Goal: Information Seeking & Learning: Compare options

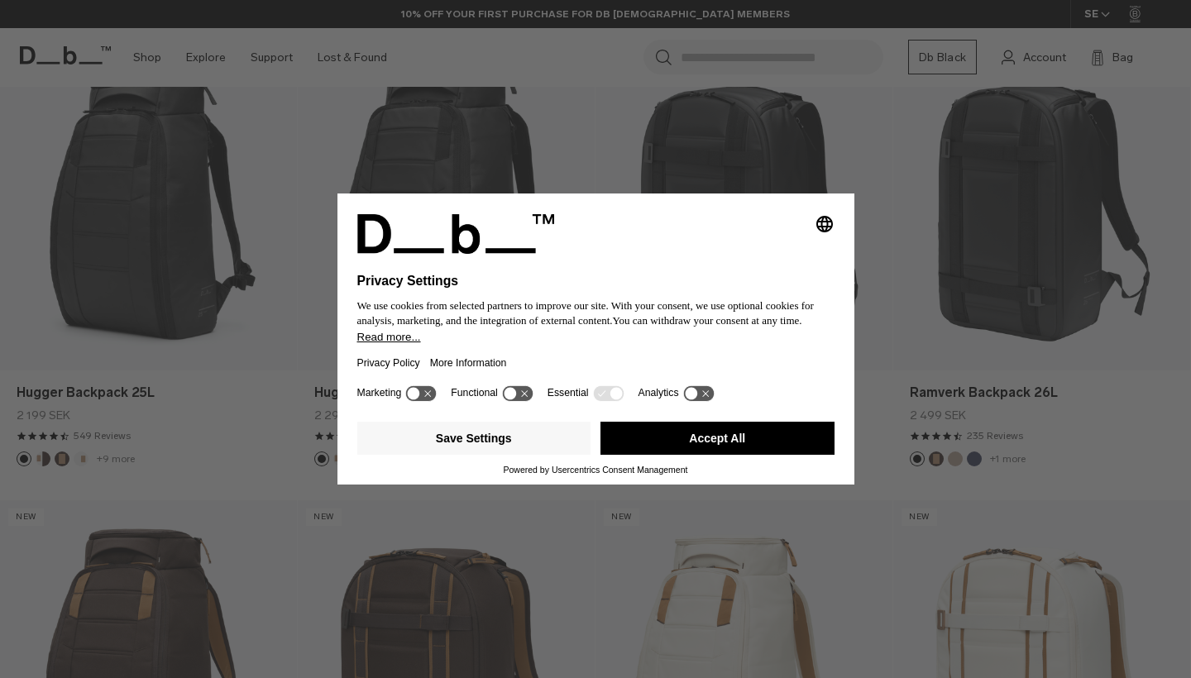
click at [717, 438] on button "Accept All" at bounding box center [717, 438] width 234 height 33
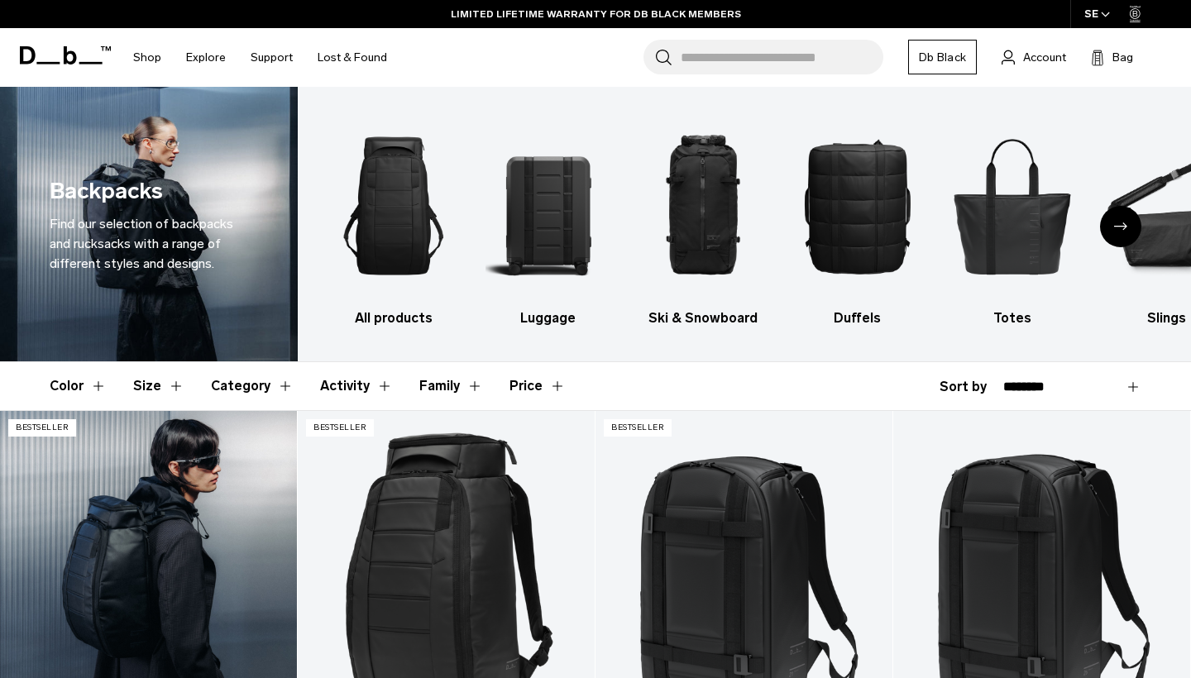
click at [184, 547] on link "Hugger Backpack 25L" at bounding box center [148, 576] width 297 height 330
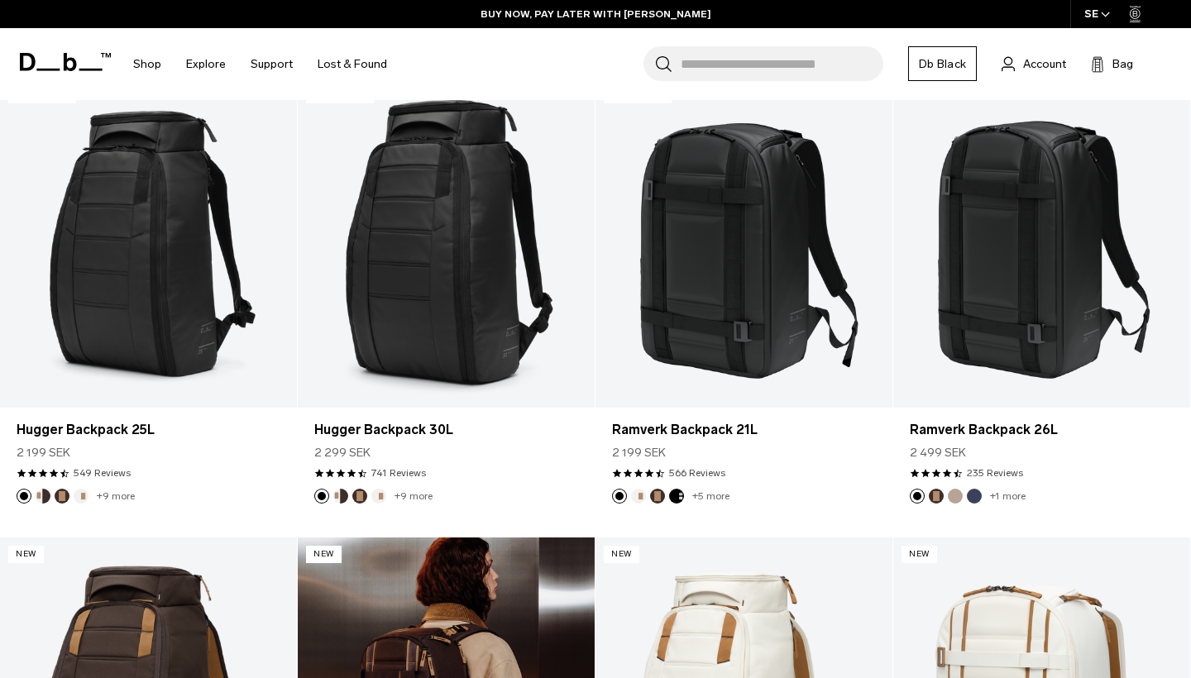
scroll to position [334, 0]
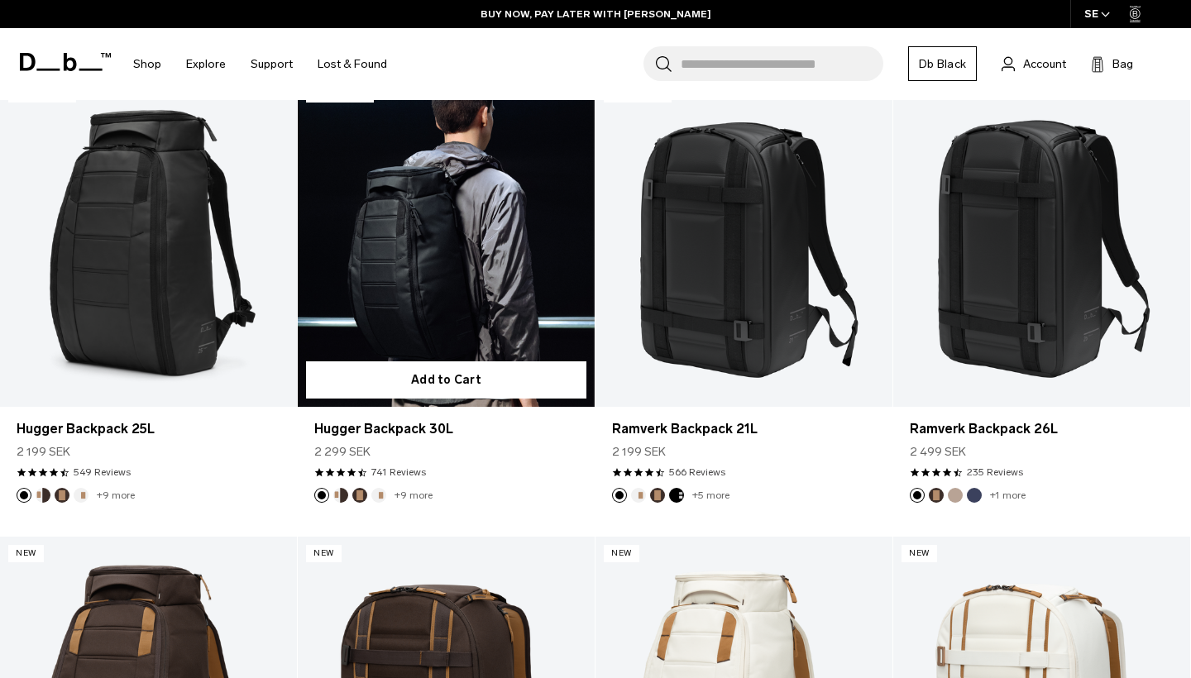
click at [470, 269] on link "Hugger Backpack 30L" at bounding box center [446, 242] width 297 height 330
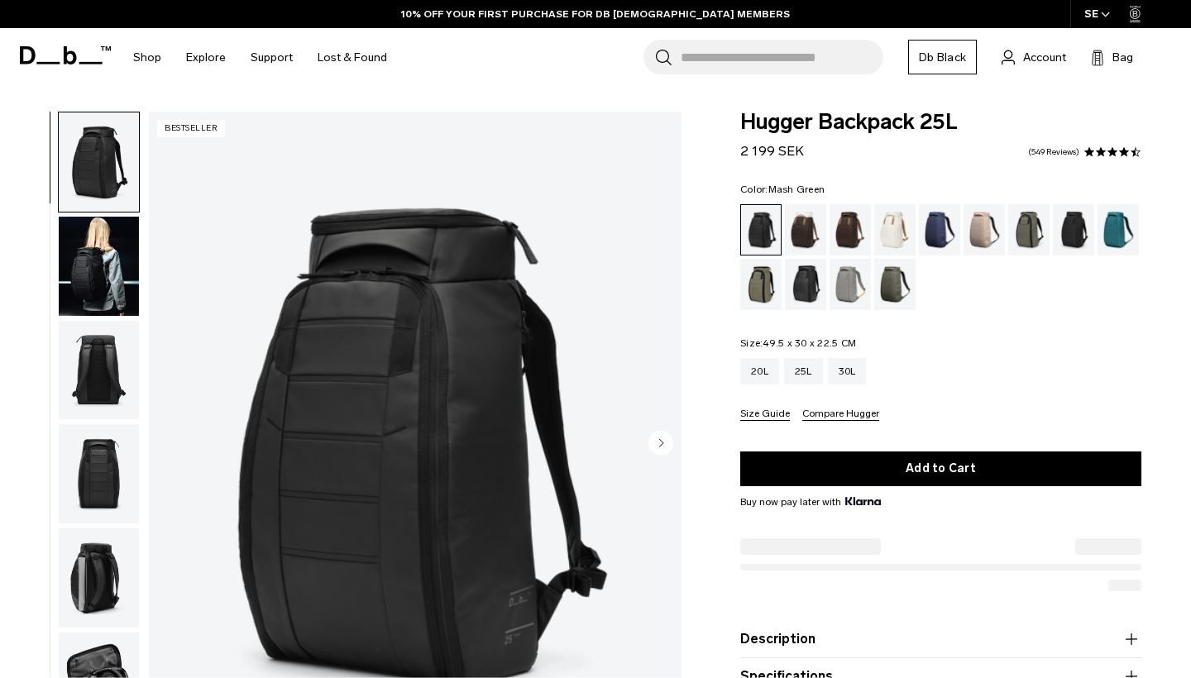
click at [762, 284] on div "Mash Green" at bounding box center [761, 284] width 42 height 51
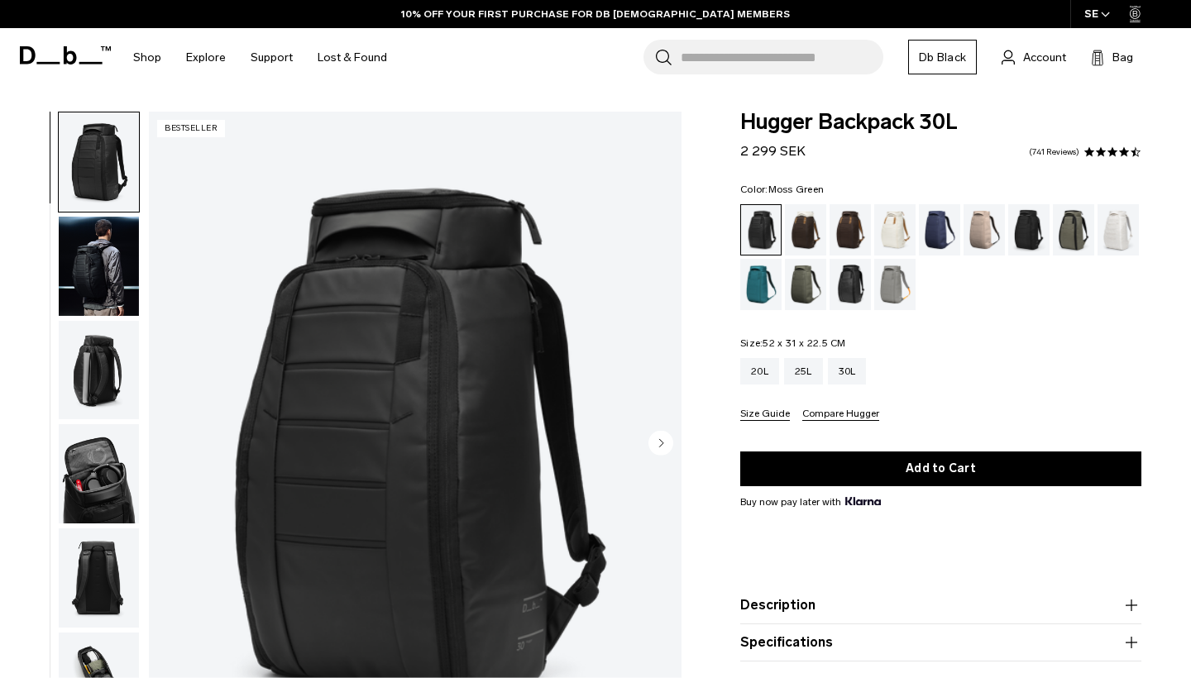
click at [813, 284] on div "Moss Green" at bounding box center [806, 284] width 42 height 51
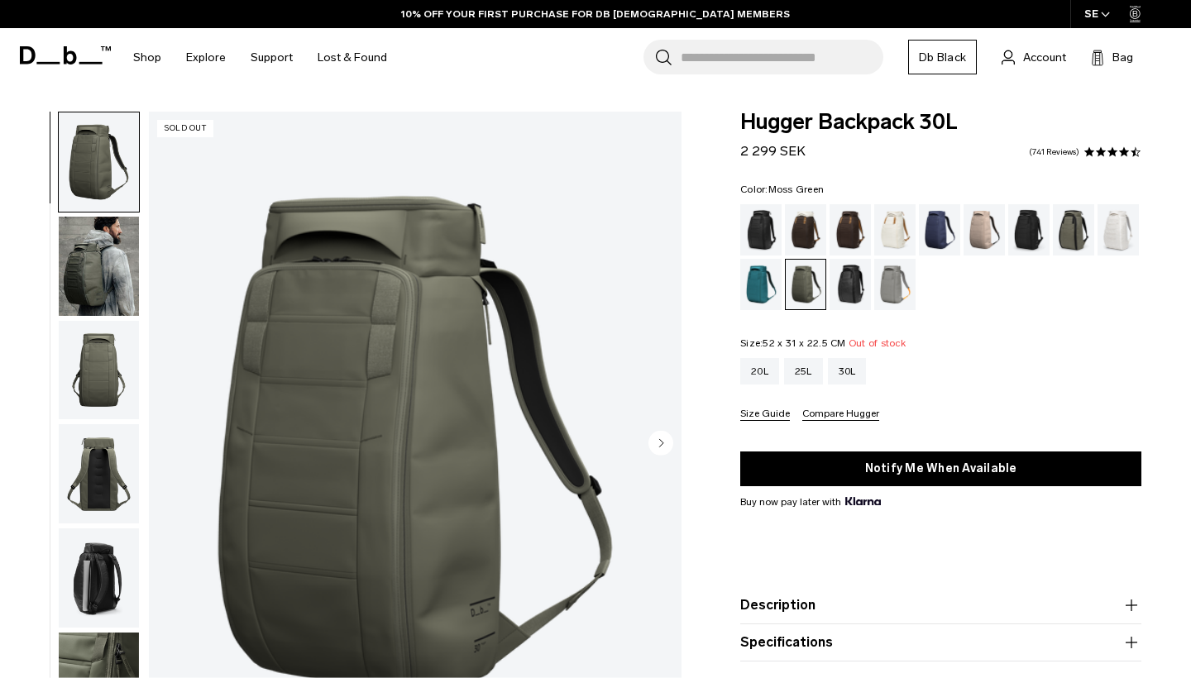
click at [95, 595] on img "button" at bounding box center [99, 577] width 80 height 99
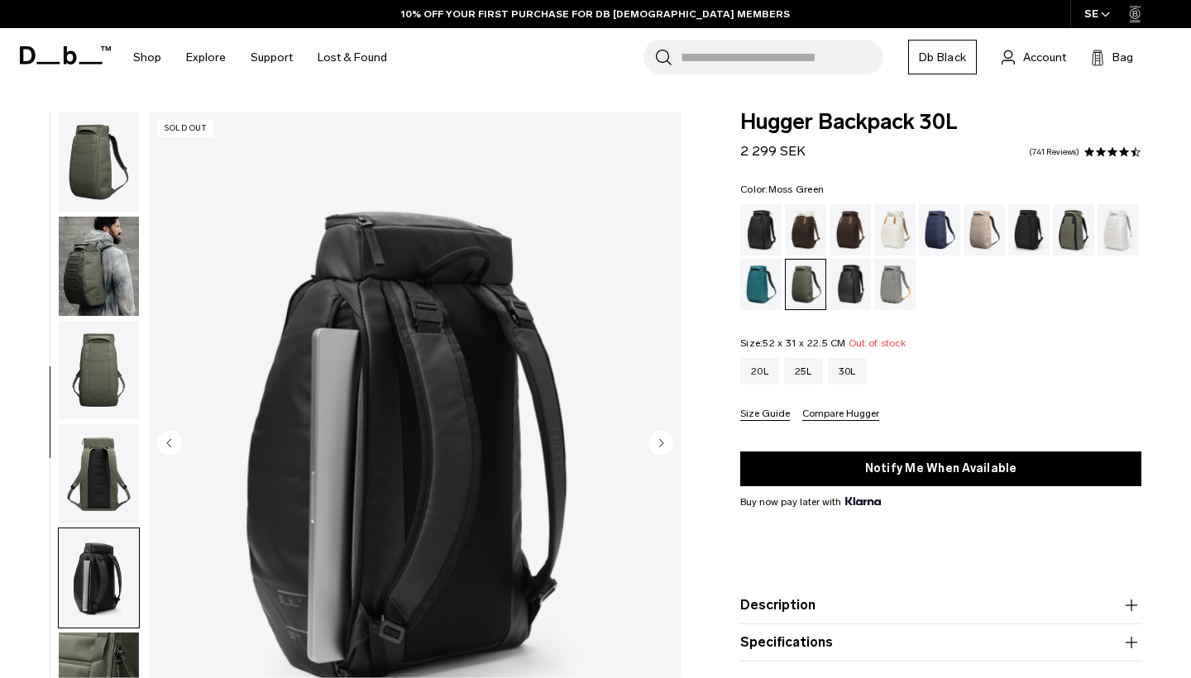
scroll to position [384, 0]
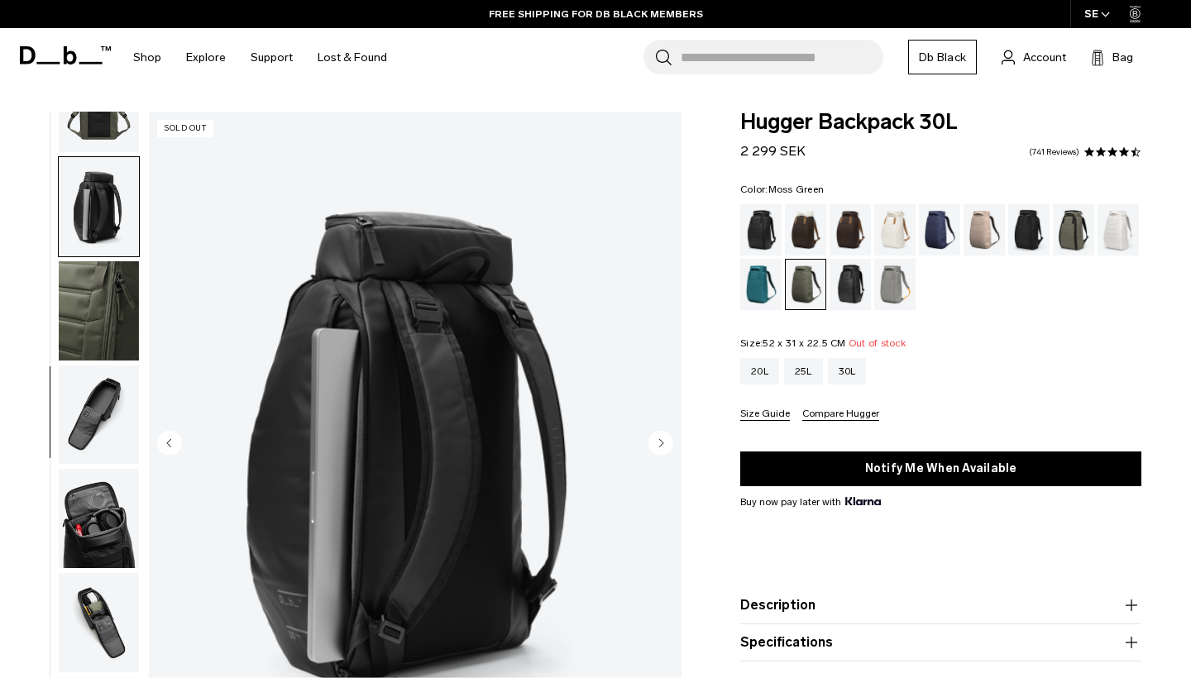
click at [101, 527] on img "button" at bounding box center [99, 518] width 80 height 99
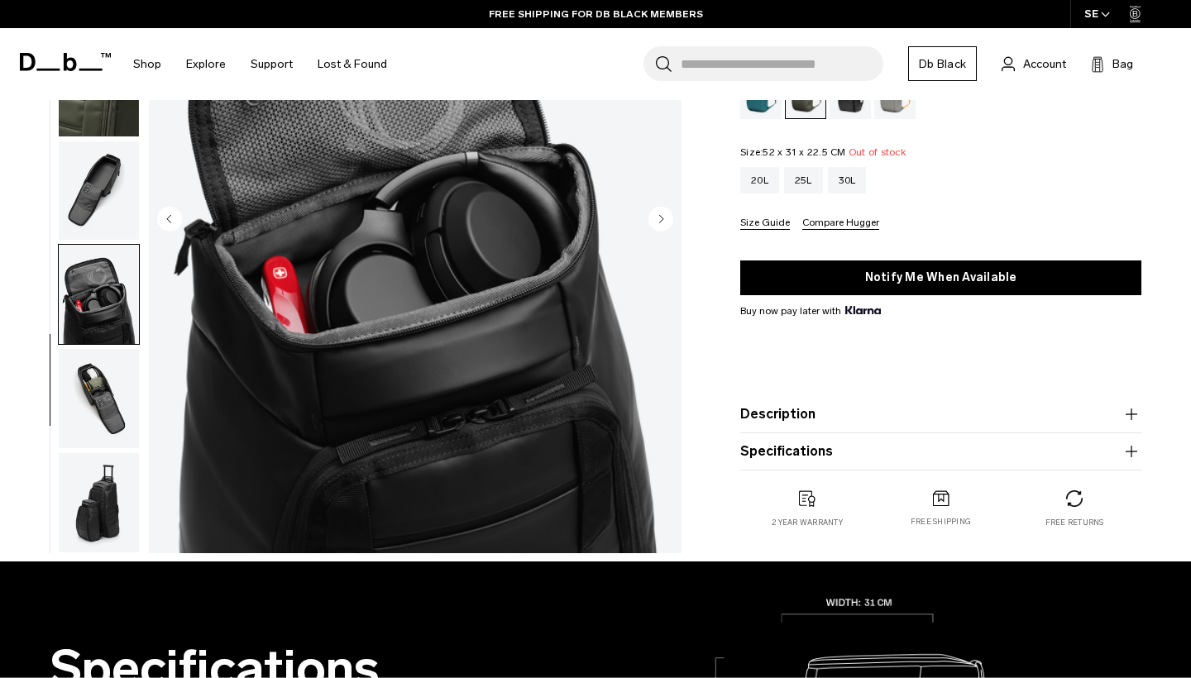
scroll to position [236, 0]
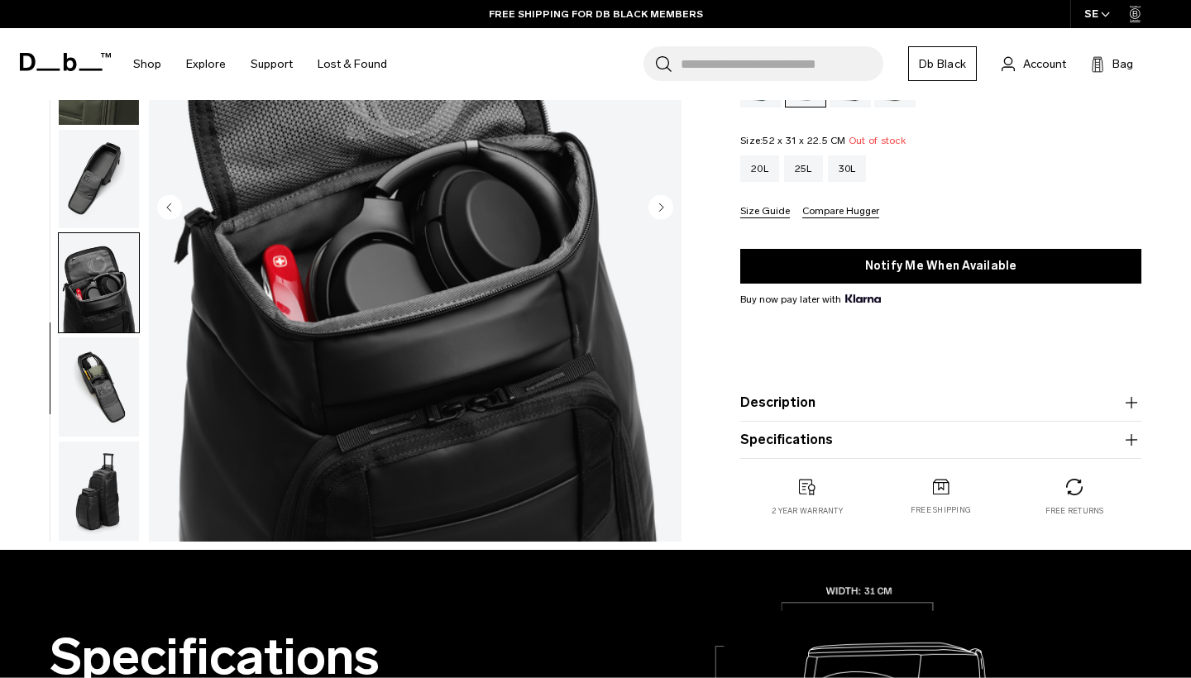
click at [88, 382] on img "button" at bounding box center [99, 386] width 80 height 99
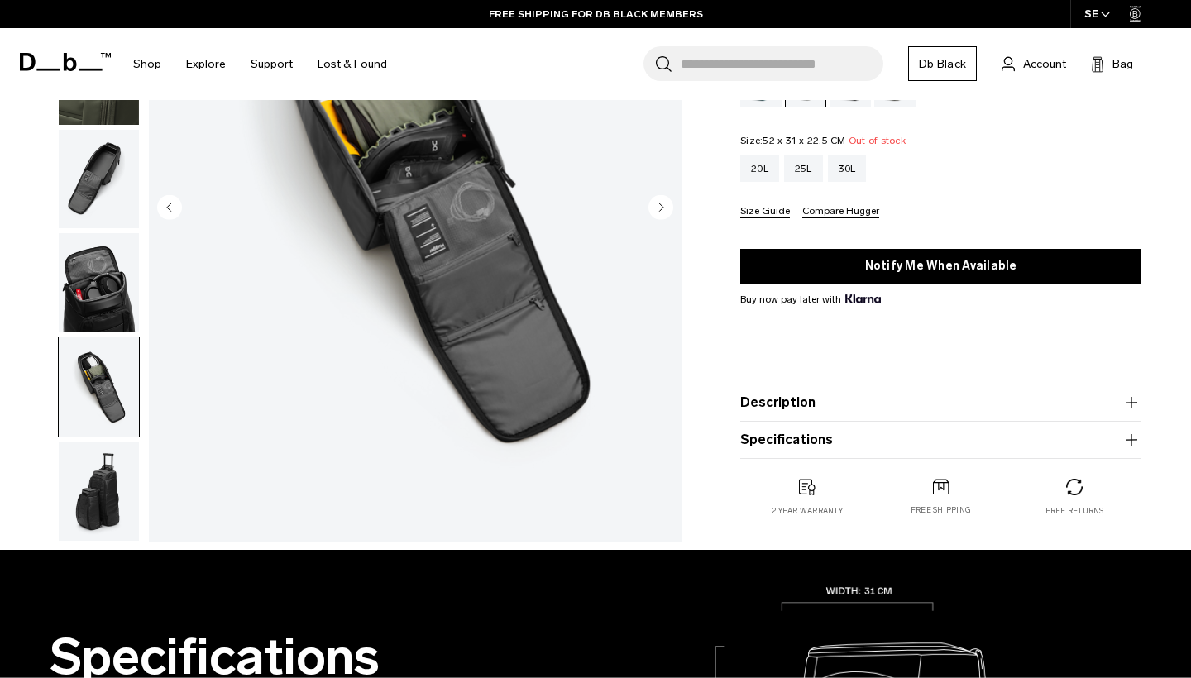
click at [103, 480] on img "button" at bounding box center [99, 491] width 80 height 99
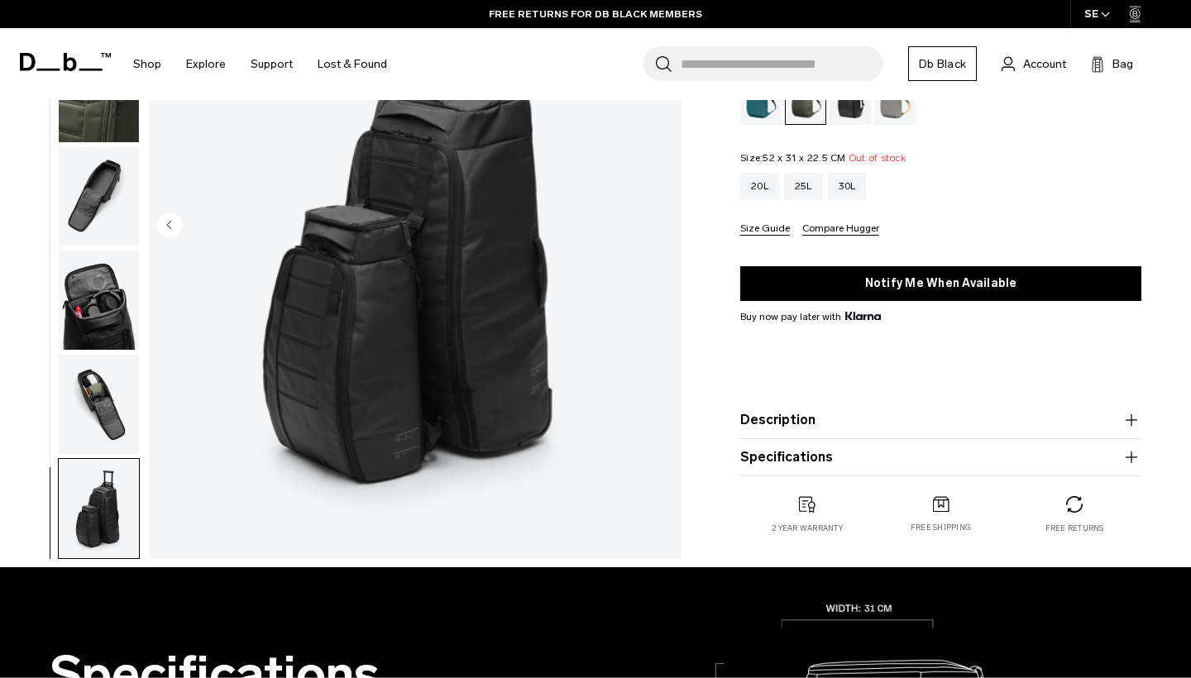
scroll to position [226, 0]
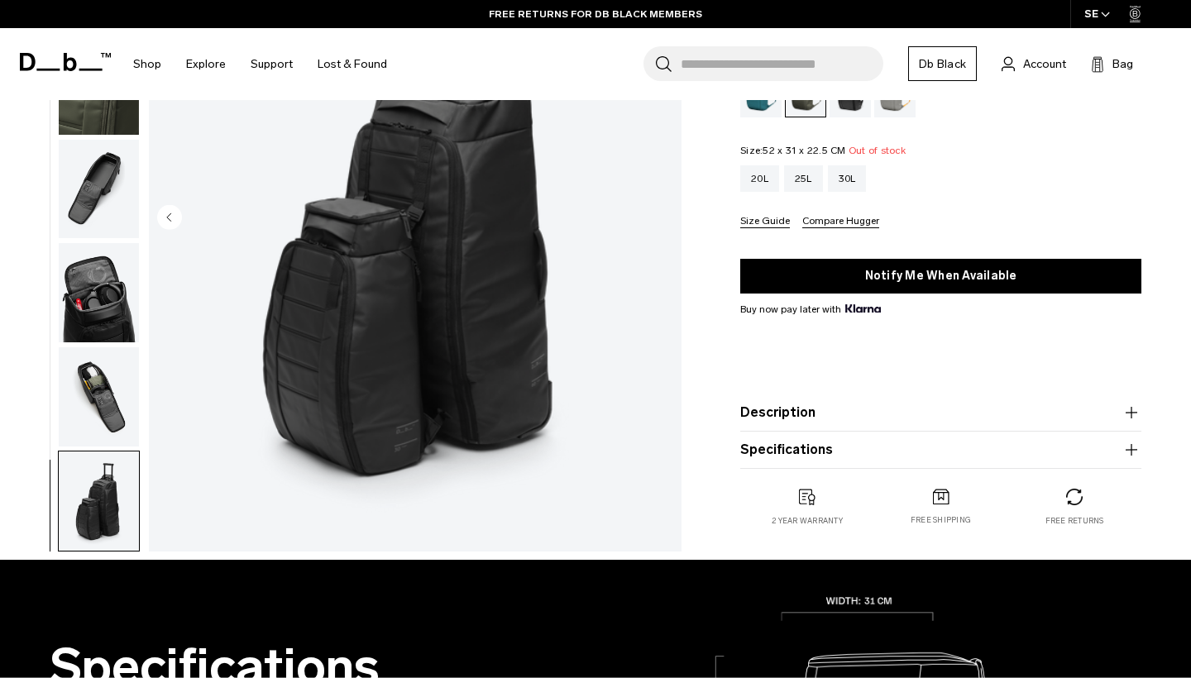
click at [758, 409] on button "Description" at bounding box center [940, 413] width 401 height 20
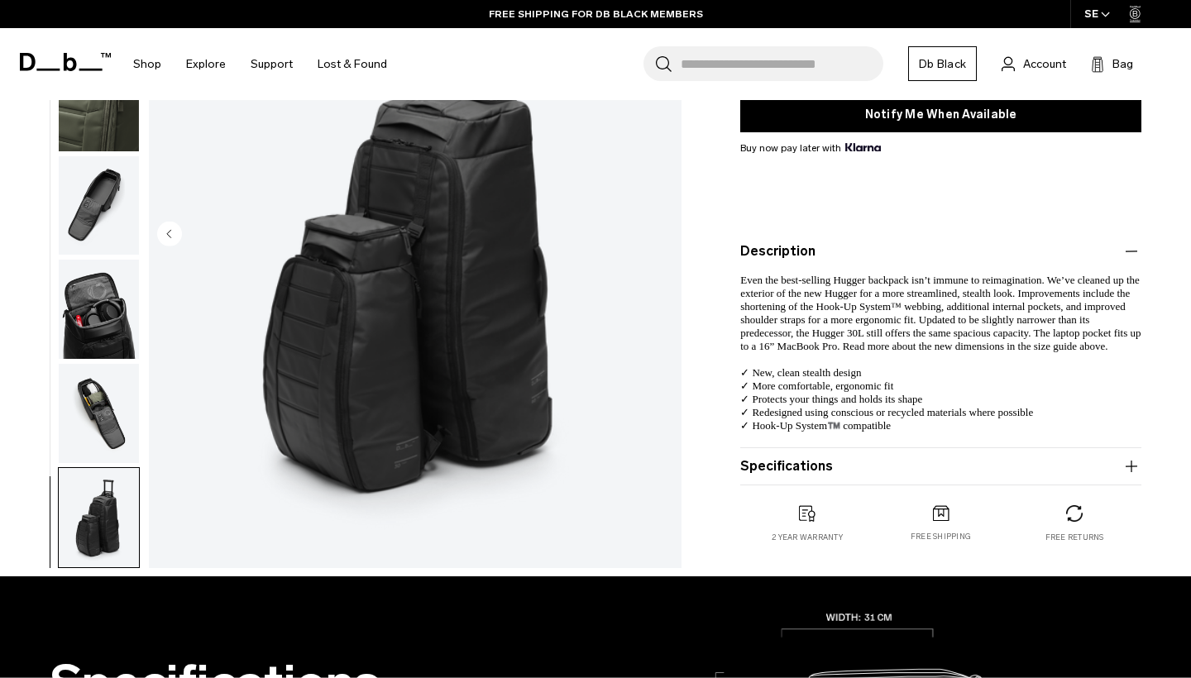
scroll to position [358, 0]
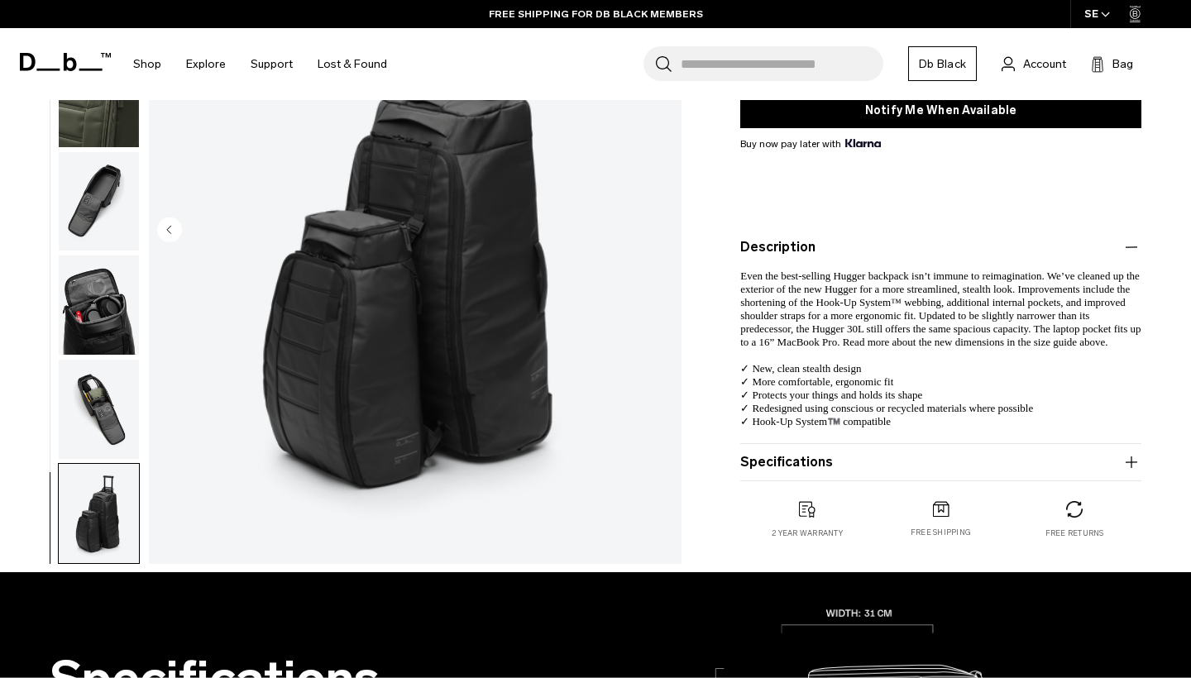
click at [1133, 462] on icon "button" at bounding box center [1132, 461] width 12 height 1
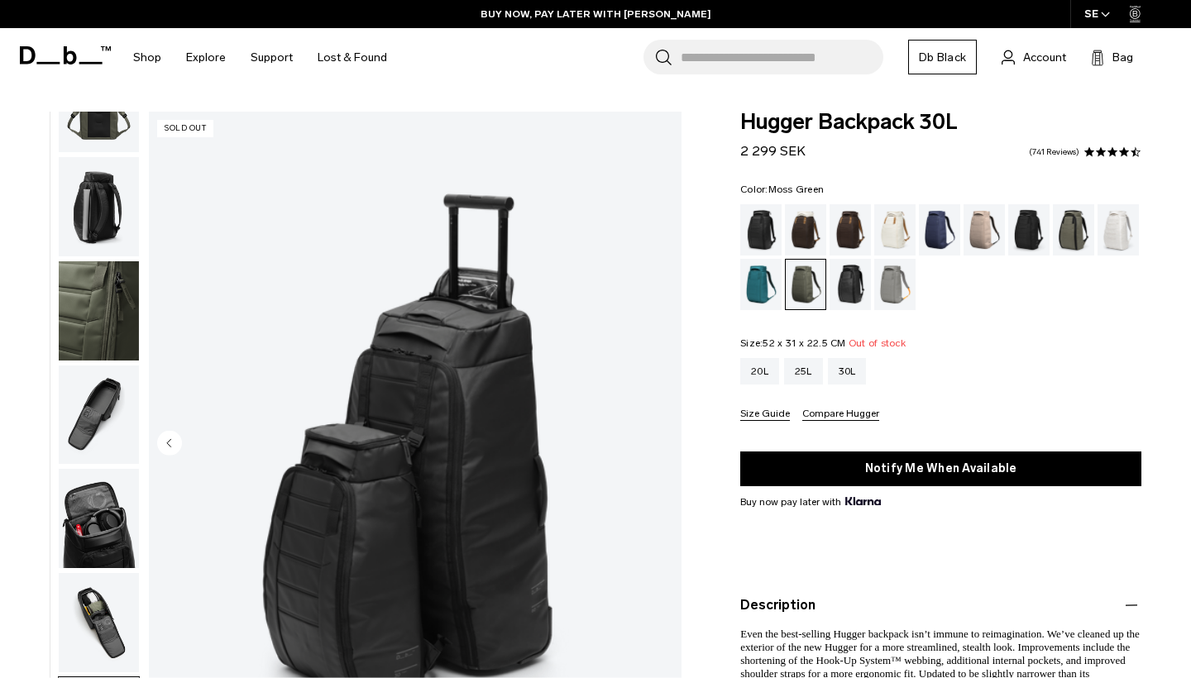
scroll to position [0, 0]
click at [936, 229] on div "Blue Hour" at bounding box center [940, 229] width 42 height 51
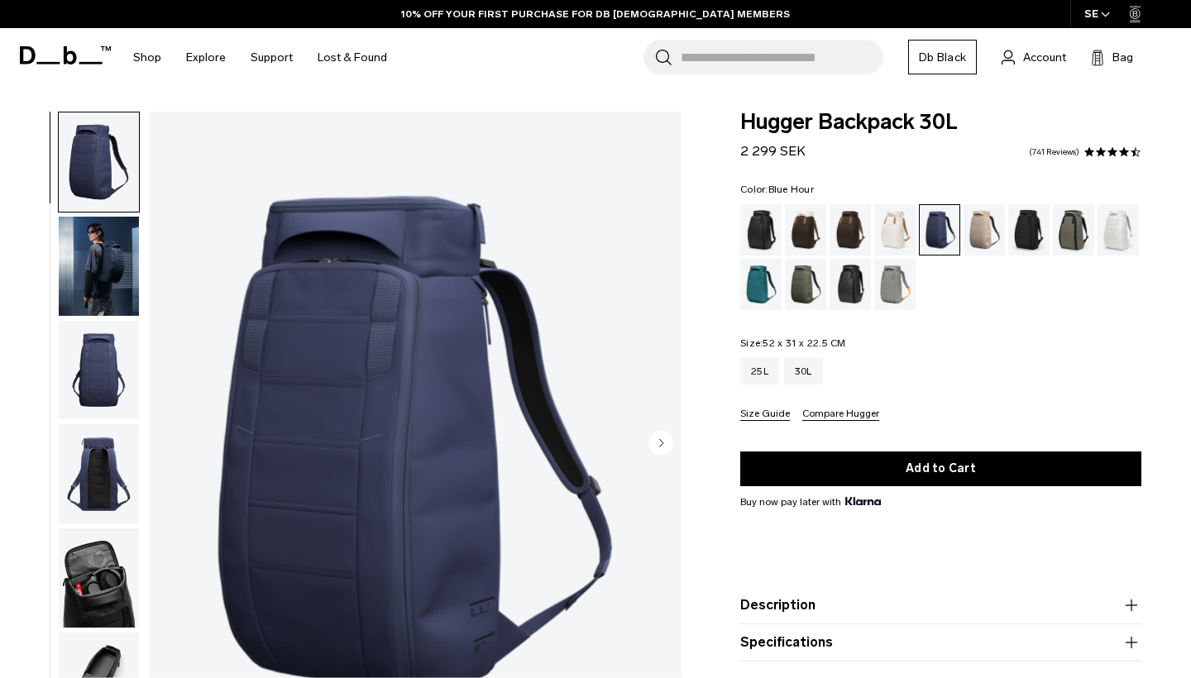
click at [107, 280] on img "button" at bounding box center [99, 266] width 80 height 99
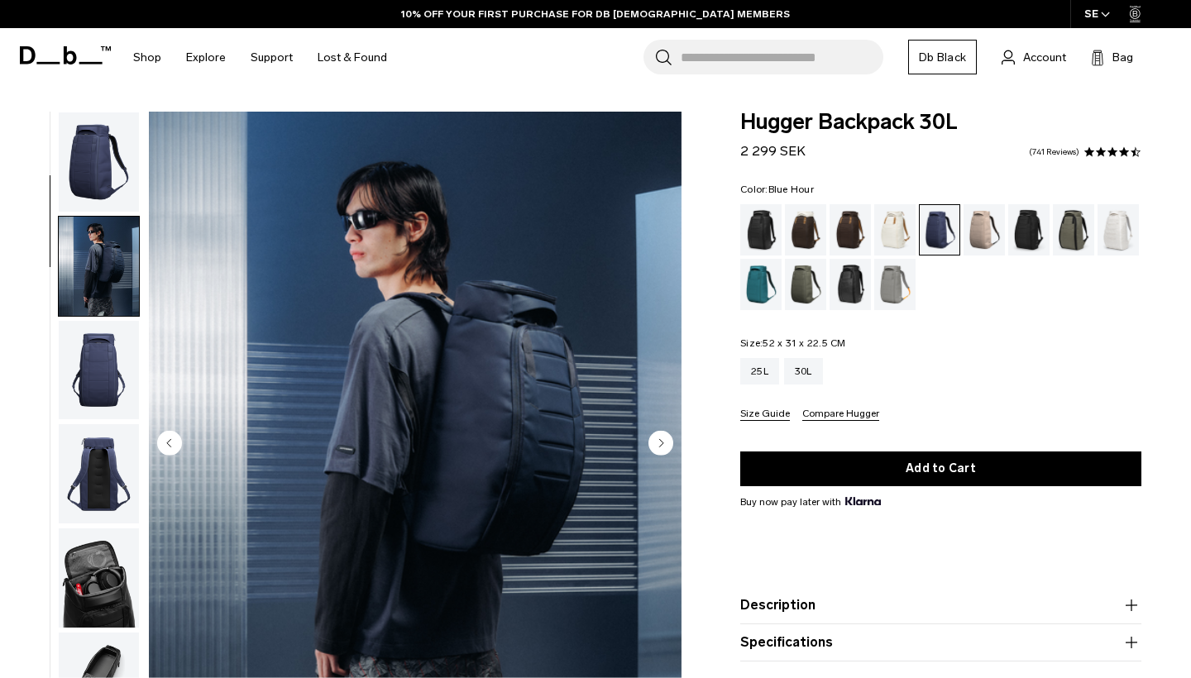
scroll to position [105, 0]
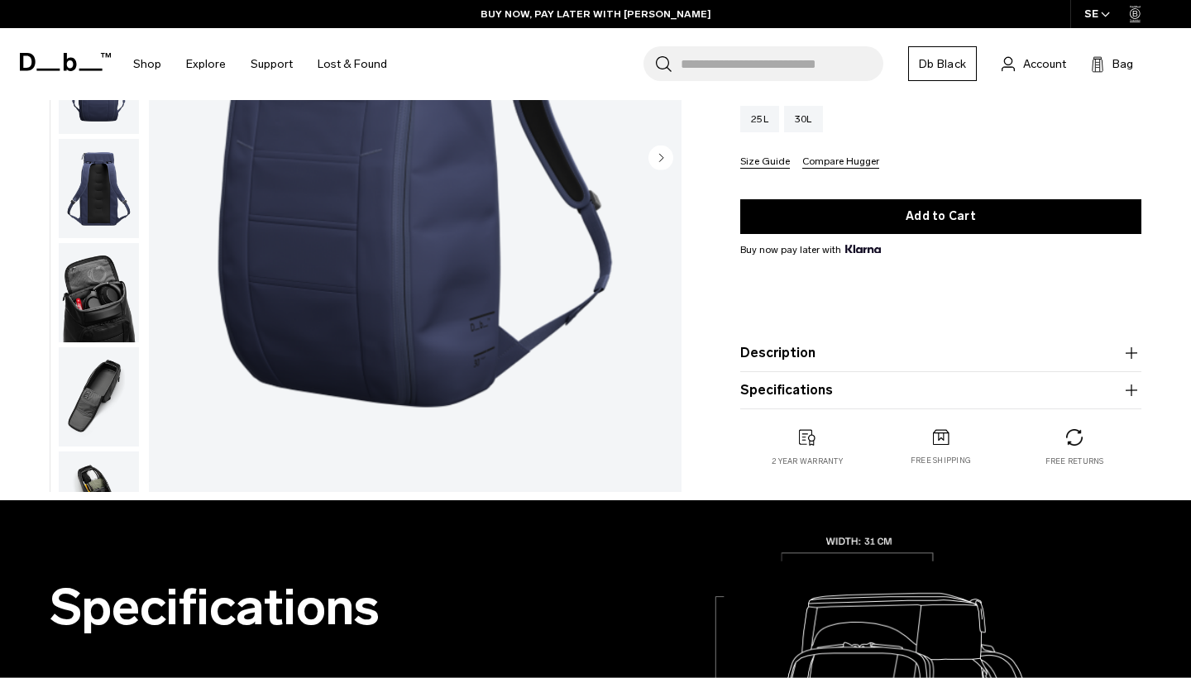
scroll to position [293, 0]
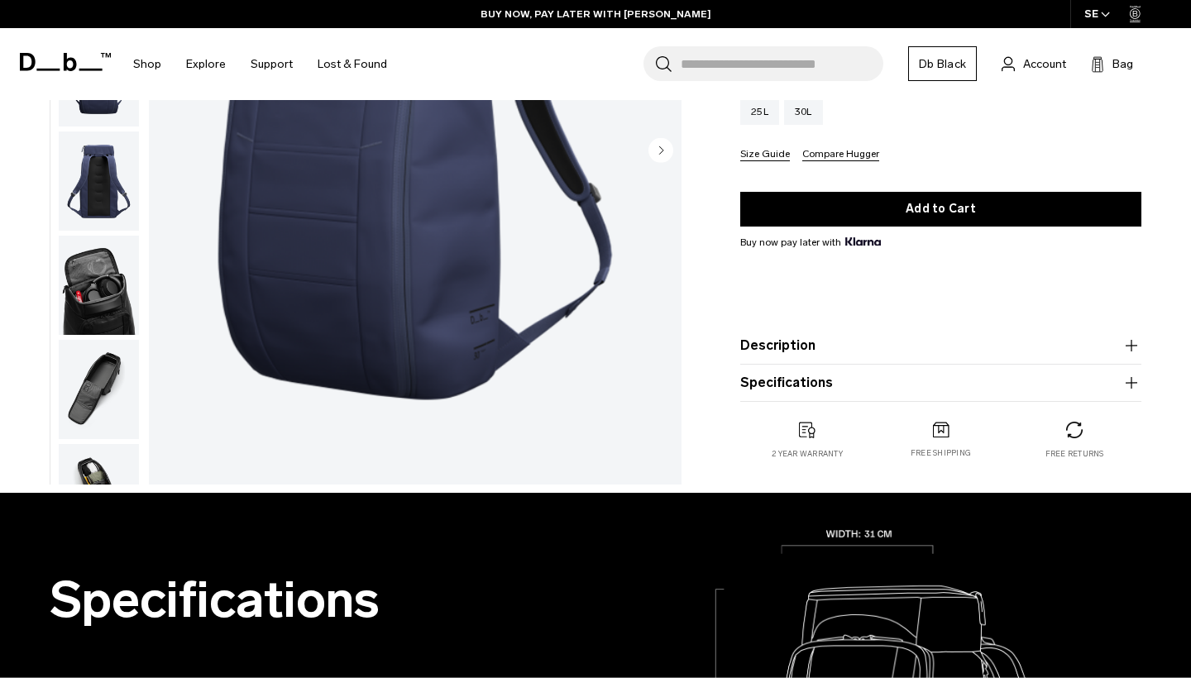
click at [805, 383] on button "Specifications" at bounding box center [940, 383] width 401 height 20
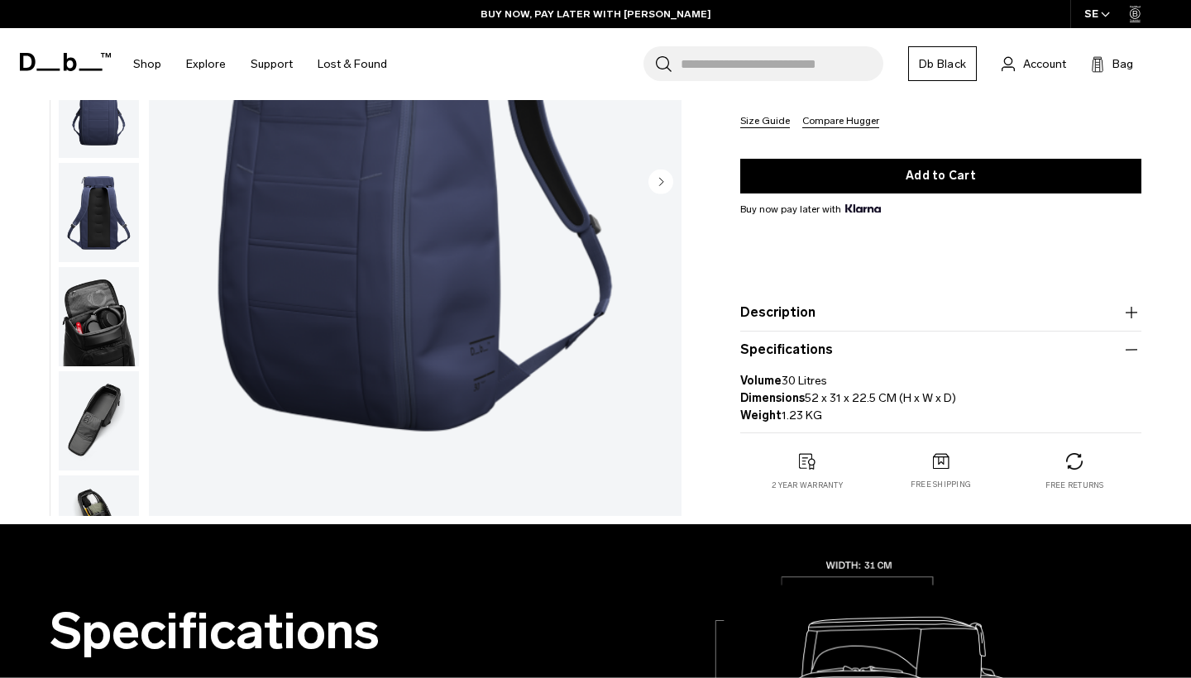
click at [828, 316] on button "Description" at bounding box center [940, 313] width 401 height 20
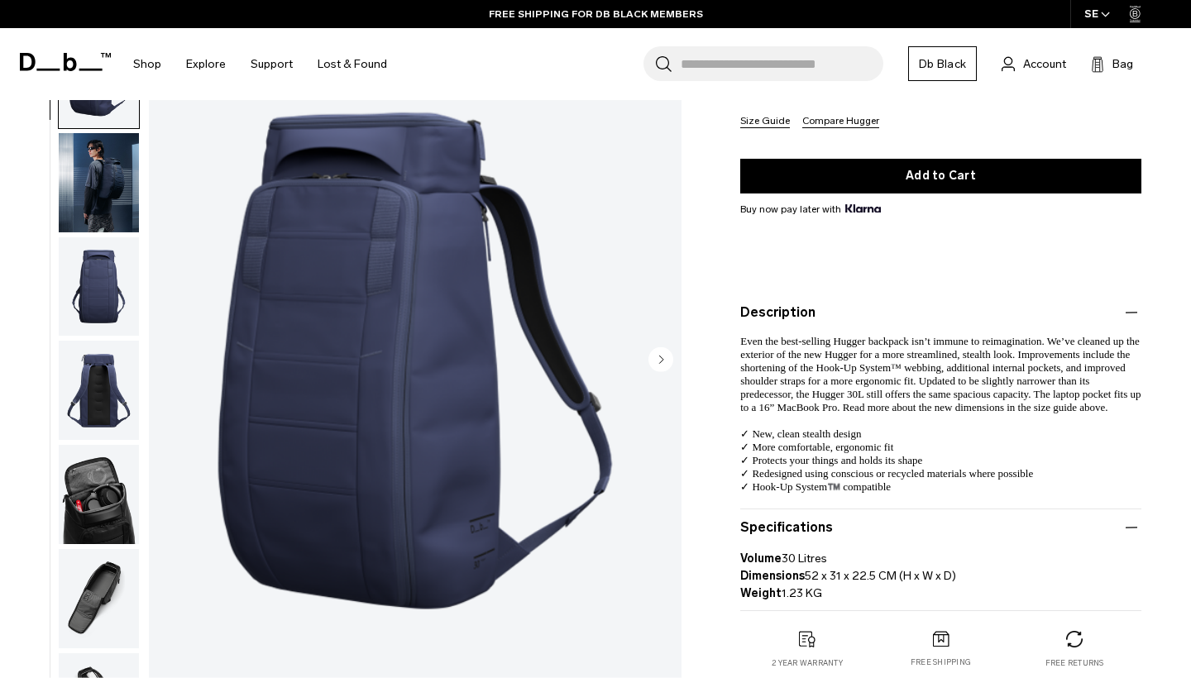
click at [1113, 395] on p "Even the best-selling Hugger backpack isn’t immune to reimagination. We’ve clea…" at bounding box center [940, 408] width 401 height 171
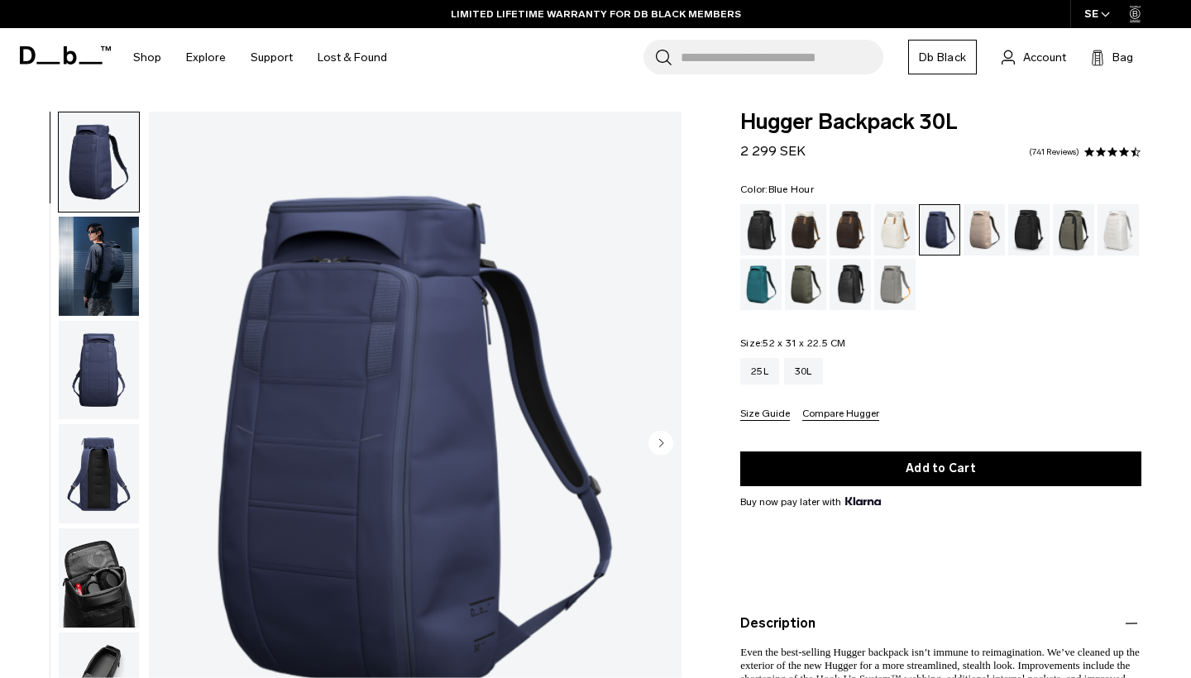
scroll to position [0, 0]
